Goal: Task Accomplishment & Management: Use online tool/utility

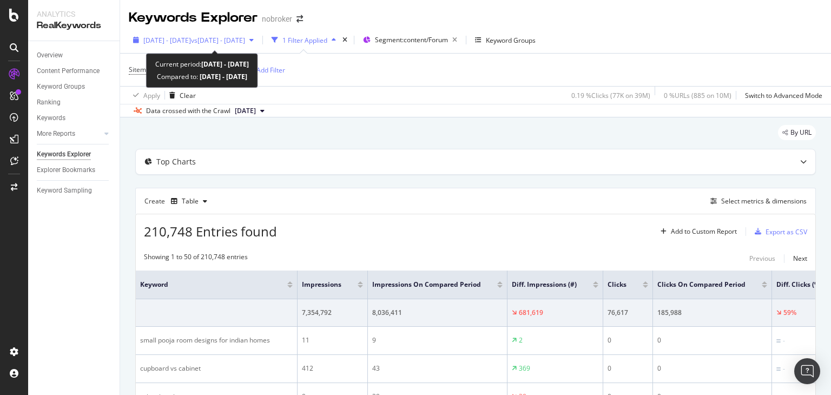
click at [165, 40] on span "[DATE] - [DATE]" at bounding box center [167, 40] width 48 height 9
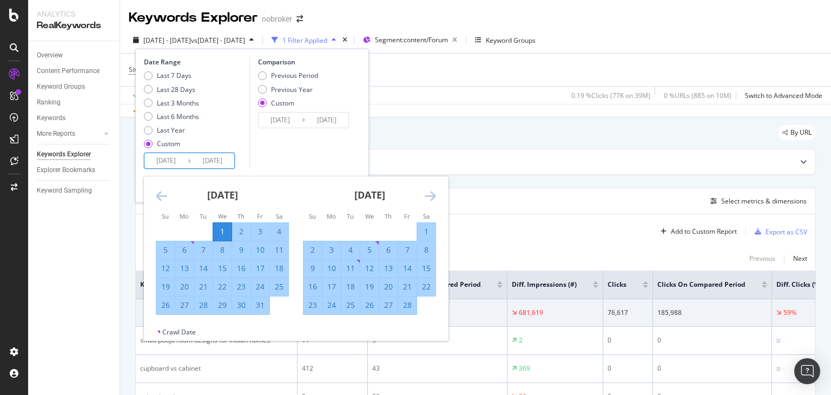
click at [169, 161] on input "[DATE]" at bounding box center [166, 160] width 43 height 15
click at [220, 230] on div "1" at bounding box center [222, 231] width 18 height 11
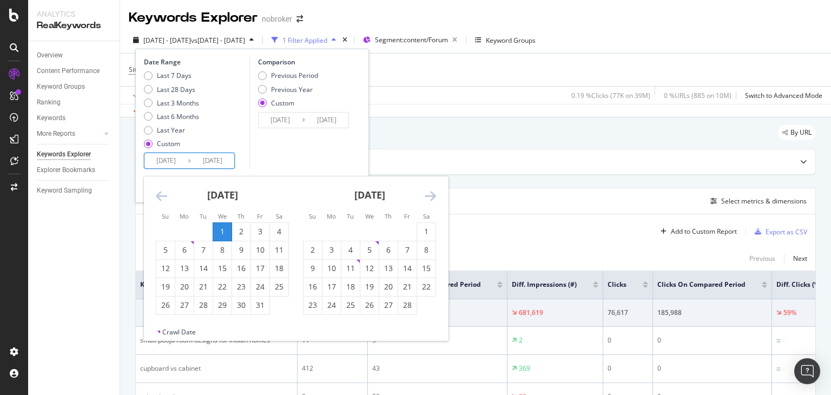
click at [182, 161] on input "[DATE]" at bounding box center [166, 160] width 43 height 15
click at [221, 228] on div "1" at bounding box center [222, 231] width 18 height 11
click at [432, 194] on icon "Move forward to switch to the next month." at bounding box center [430, 195] width 11 height 13
click at [327, 325] on div "31" at bounding box center [332, 323] width 18 height 11
type input "[DATE]"
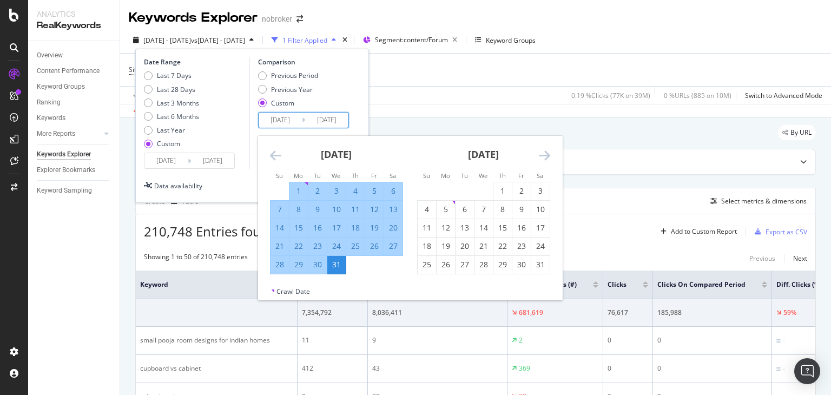
click at [292, 121] on input "[DATE]" at bounding box center [280, 120] width 43 height 15
click at [275, 156] on icon "Move backward to switch to the previous month." at bounding box center [275, 155] width 11 height 13
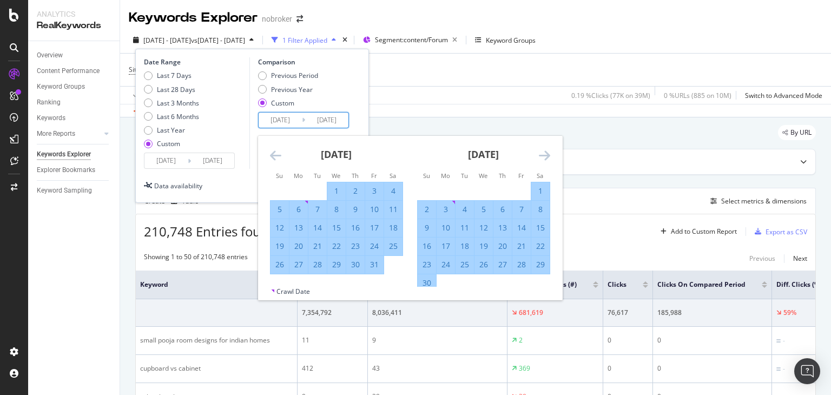
click at [275, 156] on icon "Move backward to switch to the previous month." at bounding box center [275, 155] width 11 height 13
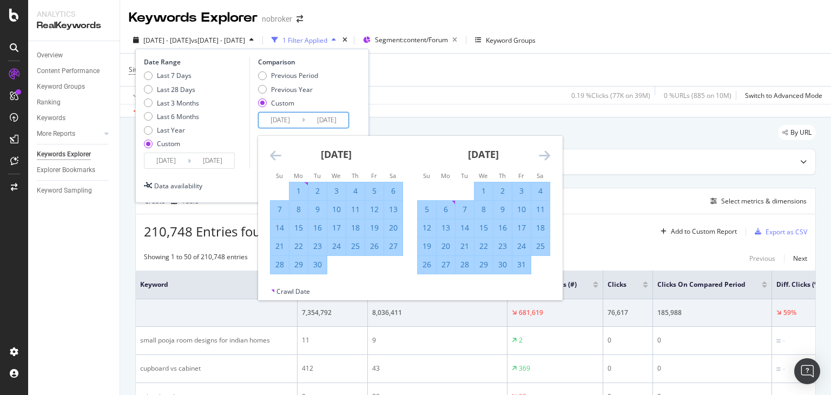
click at [275, 156] on icon "Move backward to switch to the previous month." at bounding box center [275, 155] width 11 height 13
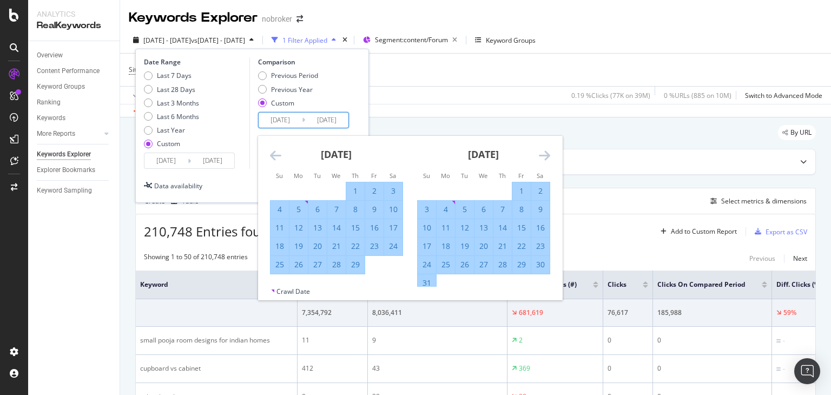
click at [275, 156] on icon "Move backward to switch to the previous month." at bounding box center [275, 155] width 11 height 13
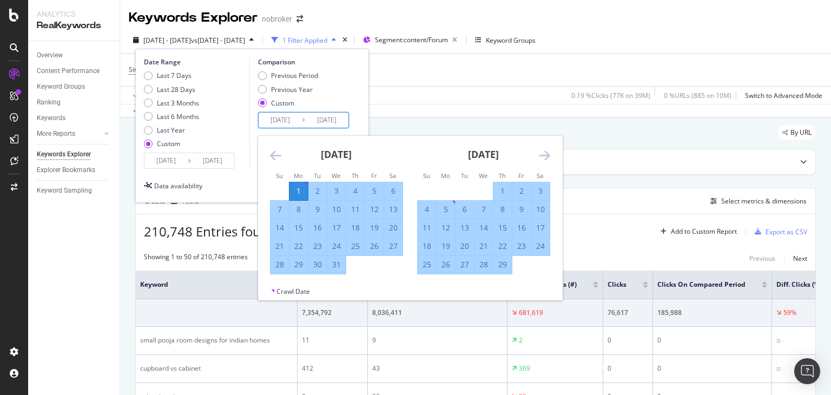
click at [304, 191] on div "1" at bounding box center [299, 191] width 18 height 11
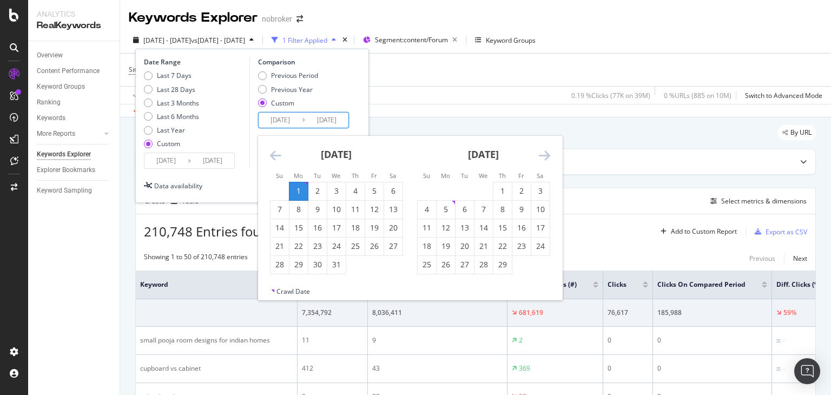
click at [290, 122] on input "[DATE]" at bounding box center [280, 120] width 43 height 15
click at [300, 191] on div "1" at bounding box center [299, 191] width 18 height 11
click at [546, 156] on icon "Move forward to switch to the next month." at bounding box center [544, 155] width 11 height 13
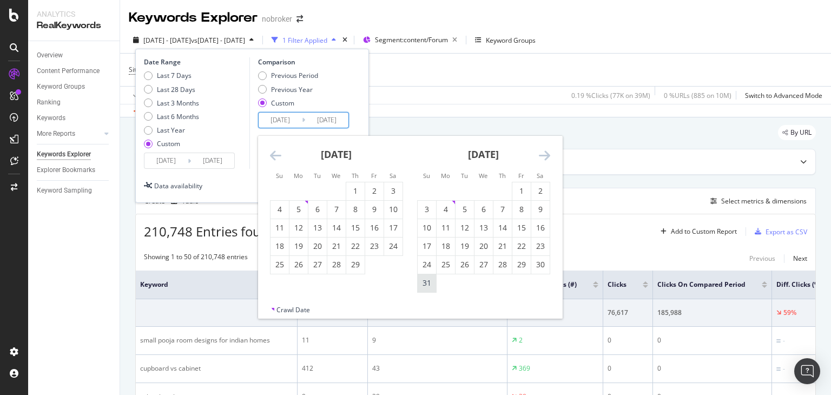
click at [424, 284] on div "31" at bounding box center [427, 283] width 18 height 11
type input "[DATE]"
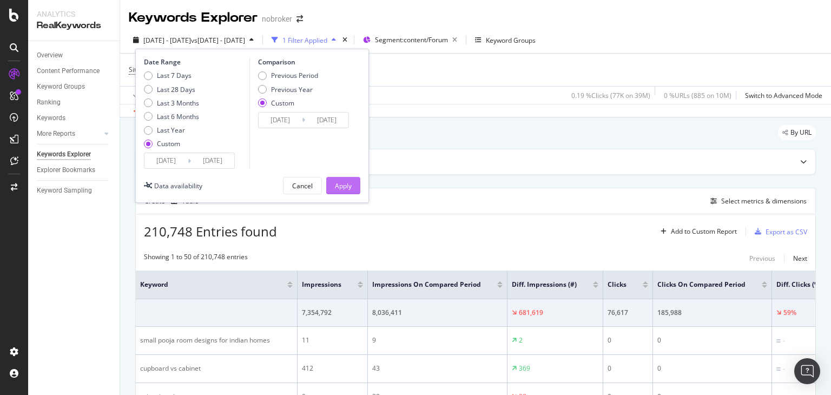
click at [339, 190] on div "Apply" at bounding box center [343, 186] width 17 height 16
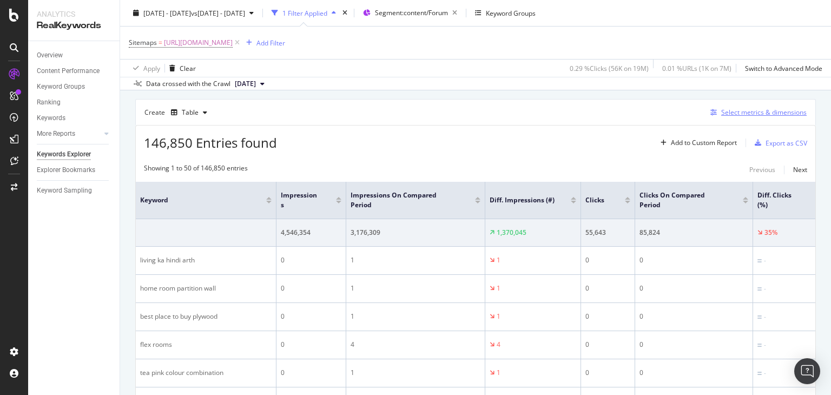
click at [765, 111] on div "Select metrics & dimensions" at bounding box center [765, 112] width 86 height 9
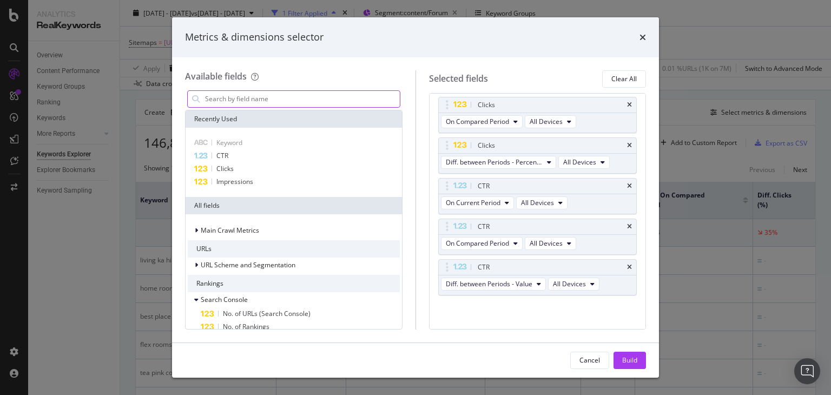
click at [269, 102] on input "modal" at bounding box center [302, 99] width 196 height 16
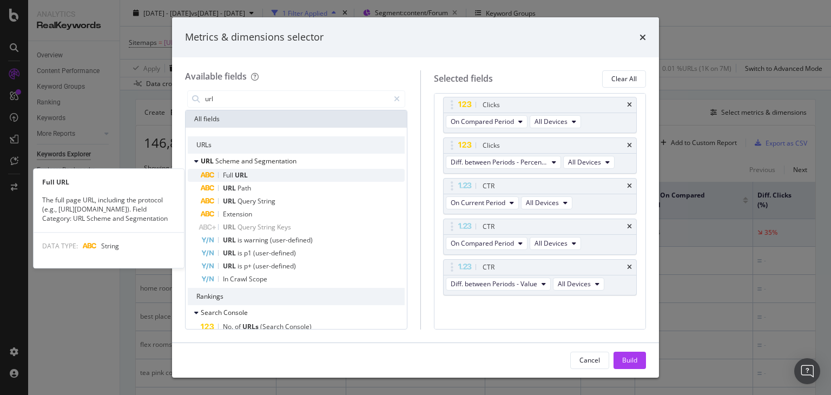
type input "url"
click at [250, 177] on div "Full URL" at bounding box center [303, 175] width 204 height 13
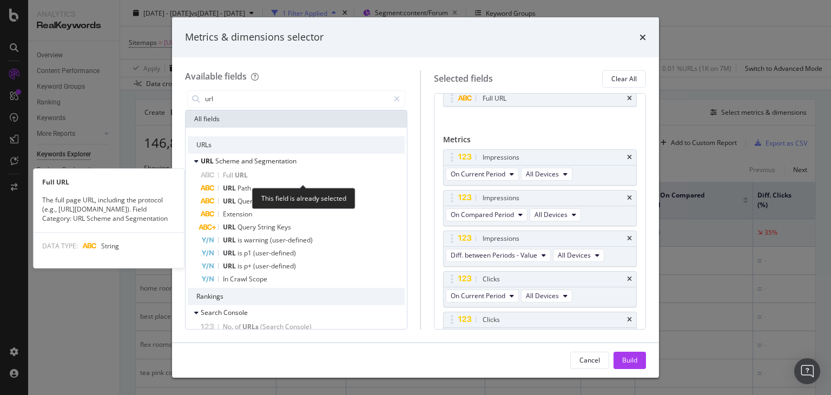
scroll to position [44, 0]
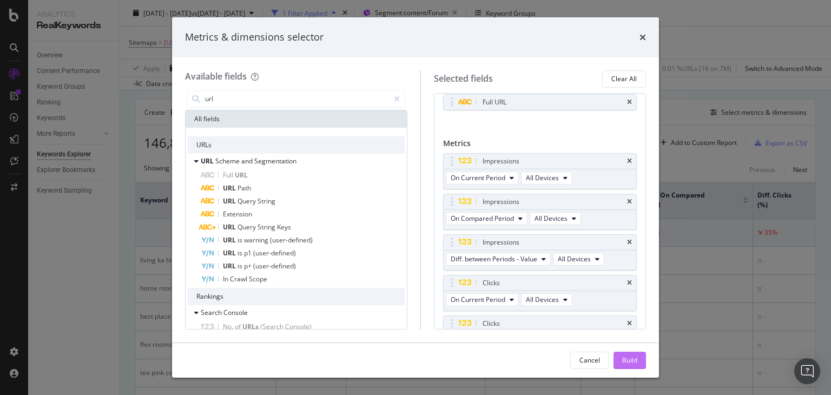
click at [629, 359] on div "Build" at bounding box center [629, 360] width 15 height 9
